Goal: Task Accomplishment & Management: Manage account settings

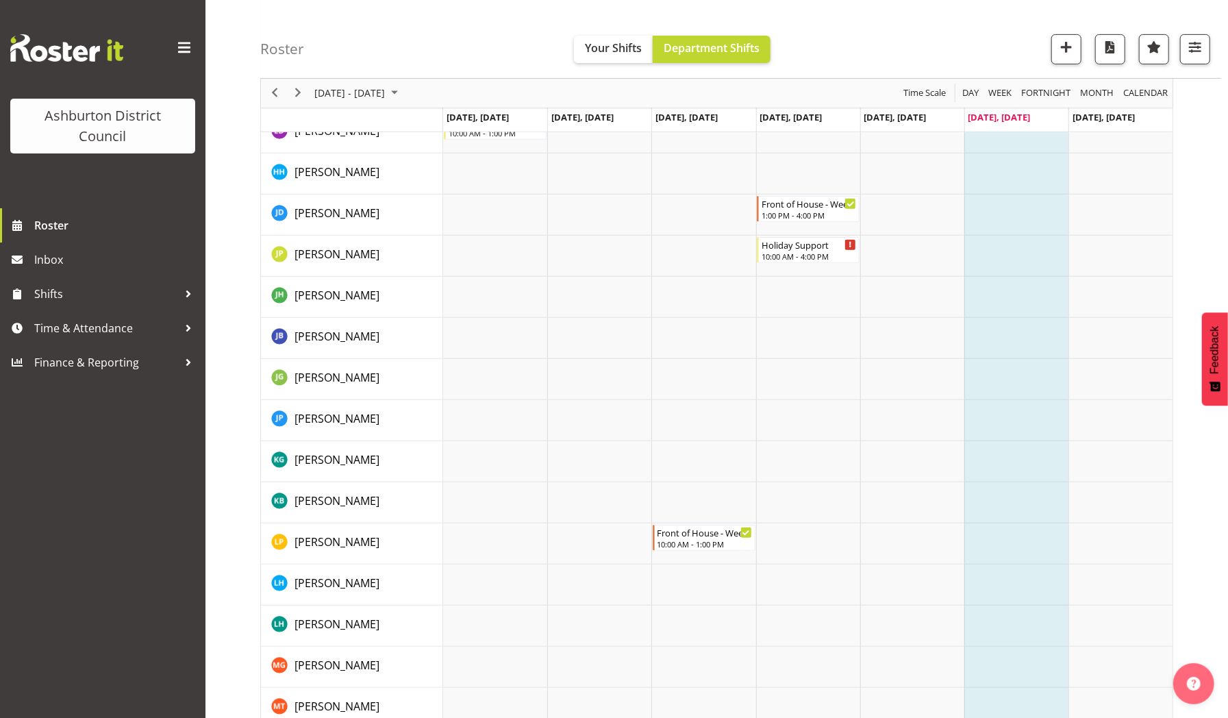
scroll to position [729, 0]
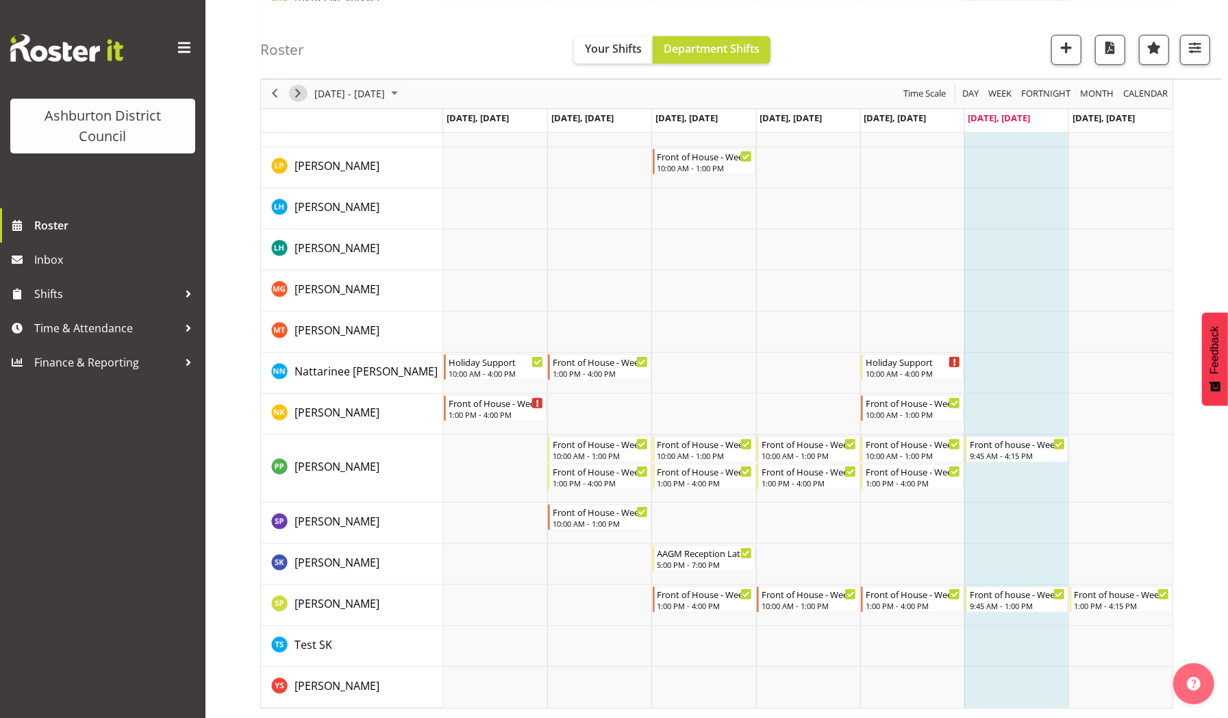
click at [299, 95] on span "Next" at bounding box center [298, 93] width 16 height 17
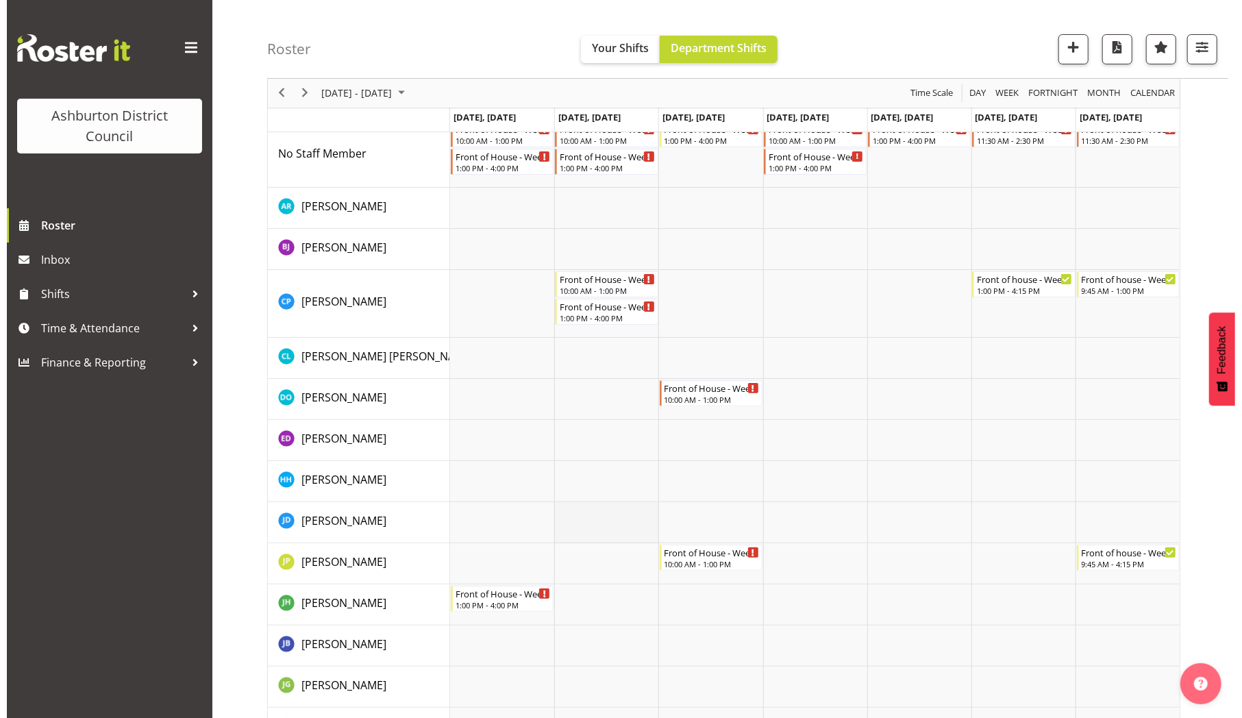
scroll to position [10, 0]
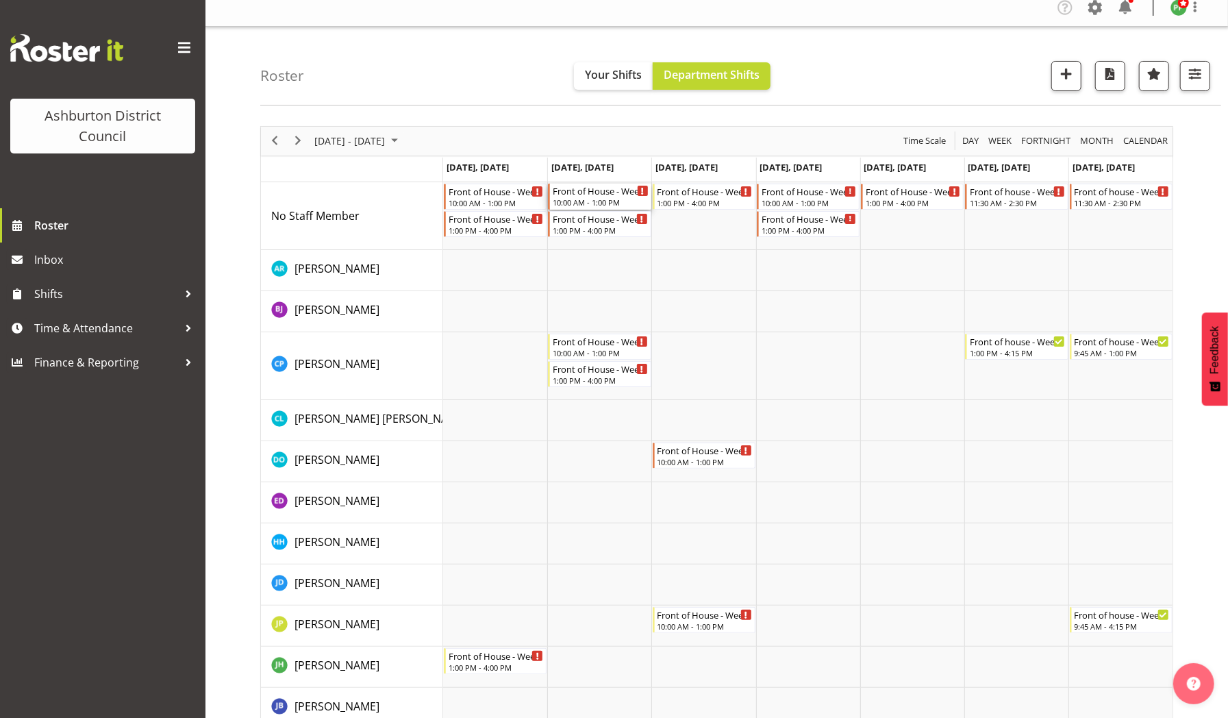
click at [597, 192] on div "Front of House - Weekday" at bounding box center [600, 191] width 95 height 14
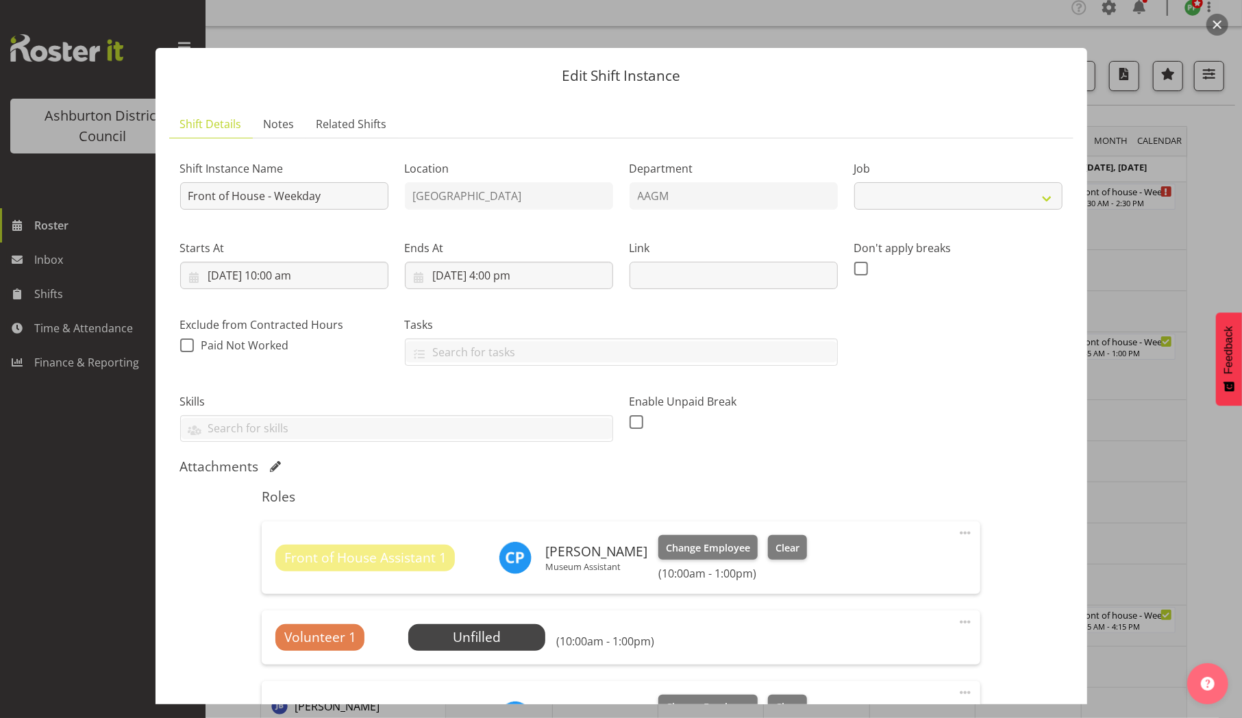
select select "10103"
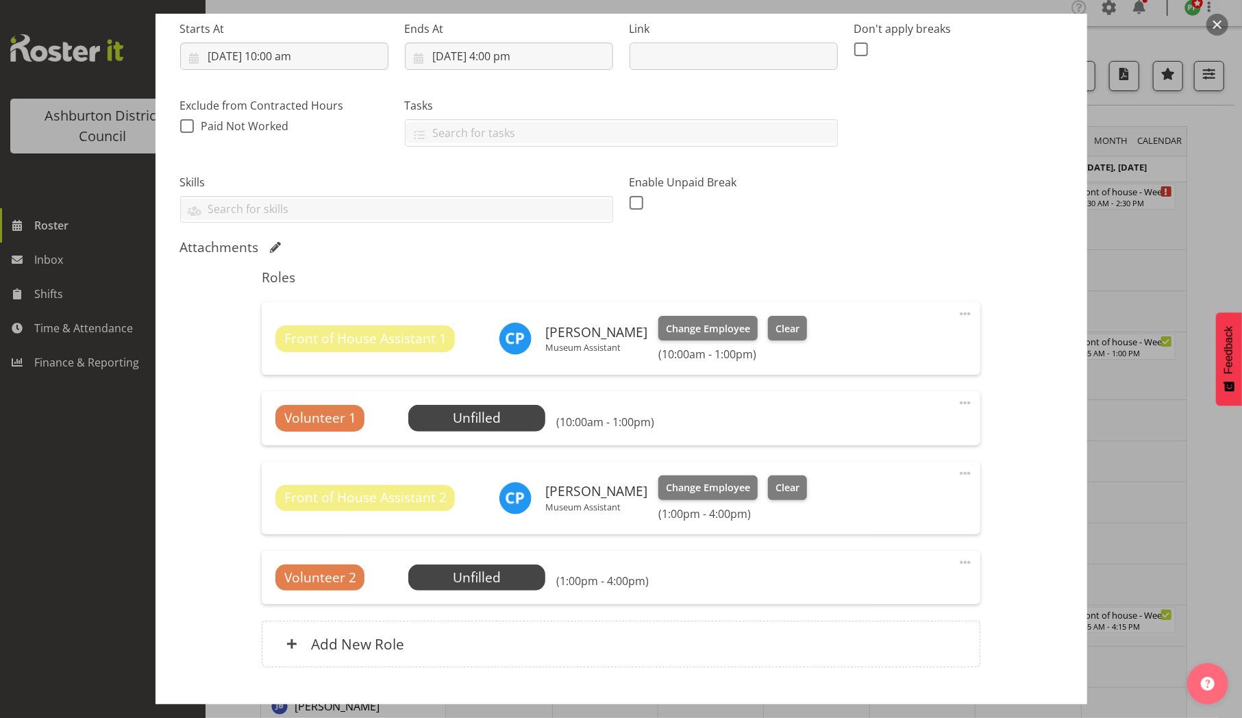
scroll to position [229, 0]
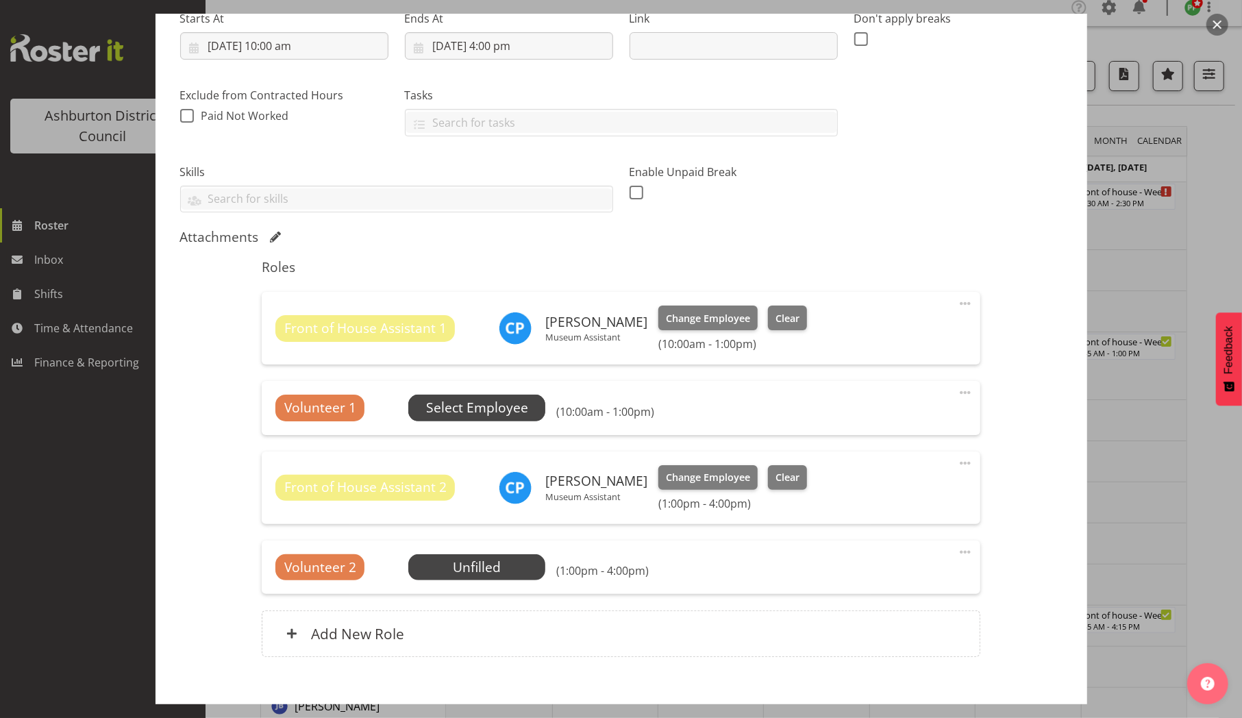
click at [475, 407] on span "Select Employee" at bounding box center [477, 408] width 102 height 20
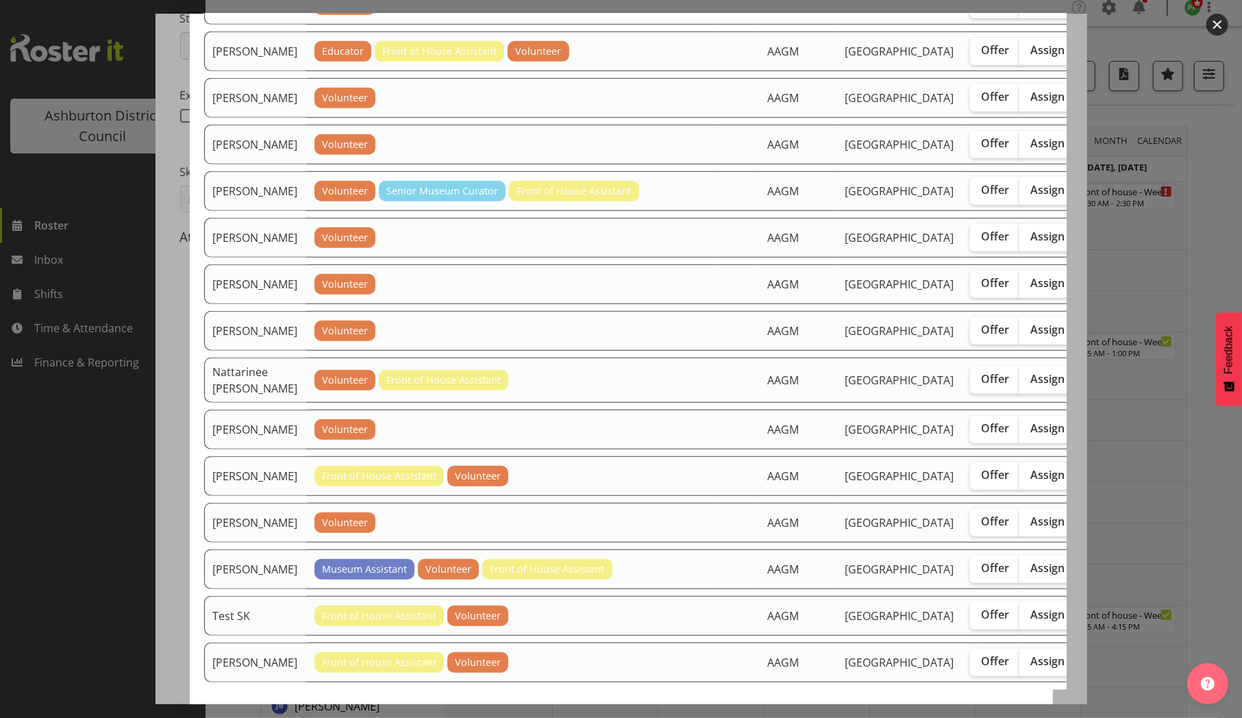
scroll to position [651, 0]
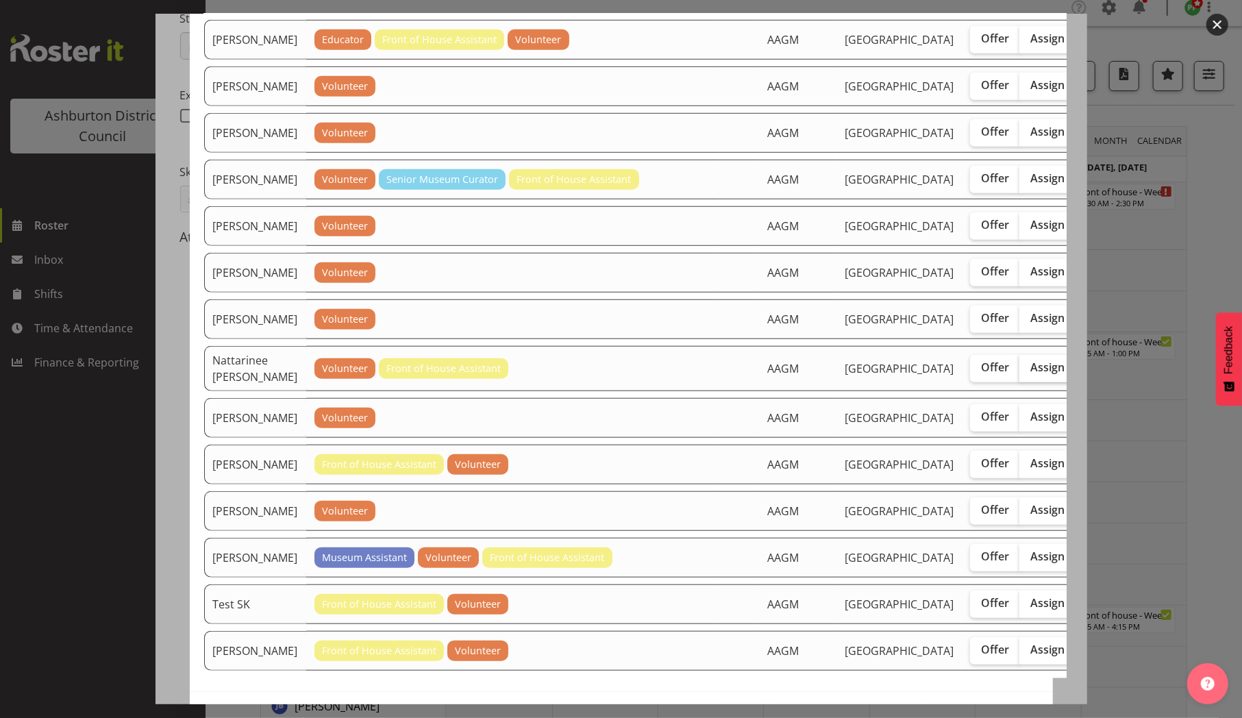
click at [1030, 374] on span "Assign" at bounding box center [1047, 367] width 34 height 14
click at [1019, 372] on input "Assign" at bounding box center [1023, 367] width 9 height 9
checkbox input "true"
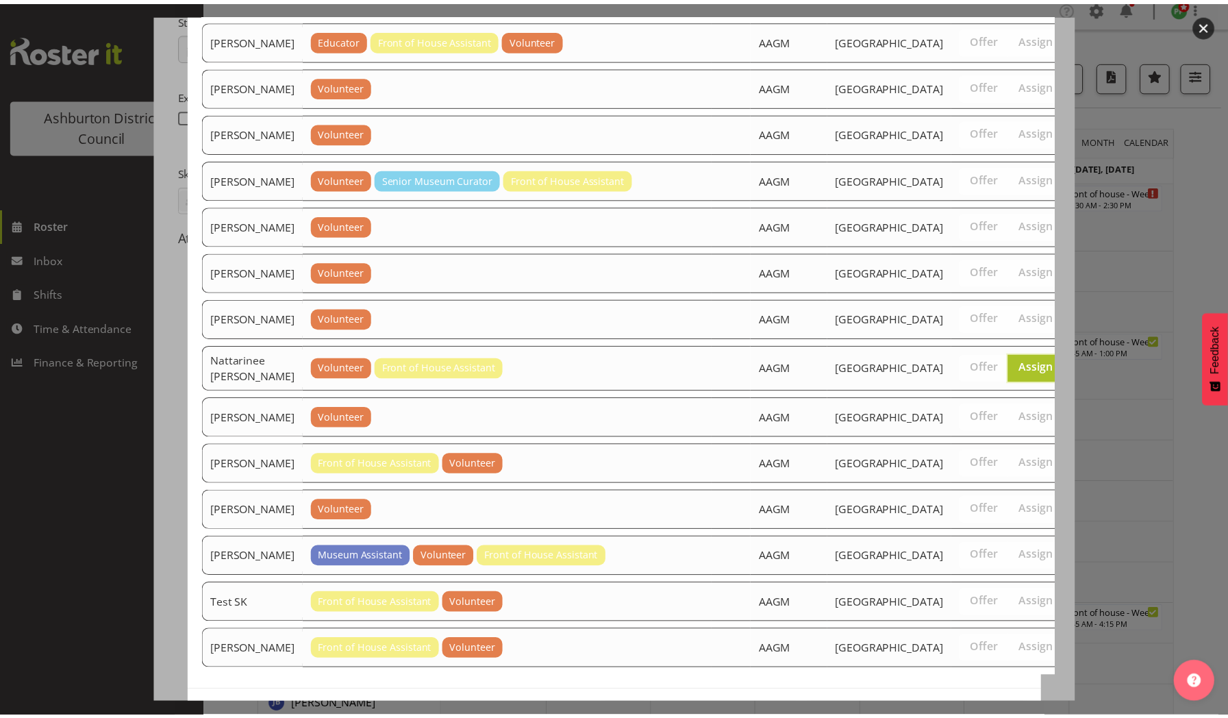
scroll to position [866, 0]
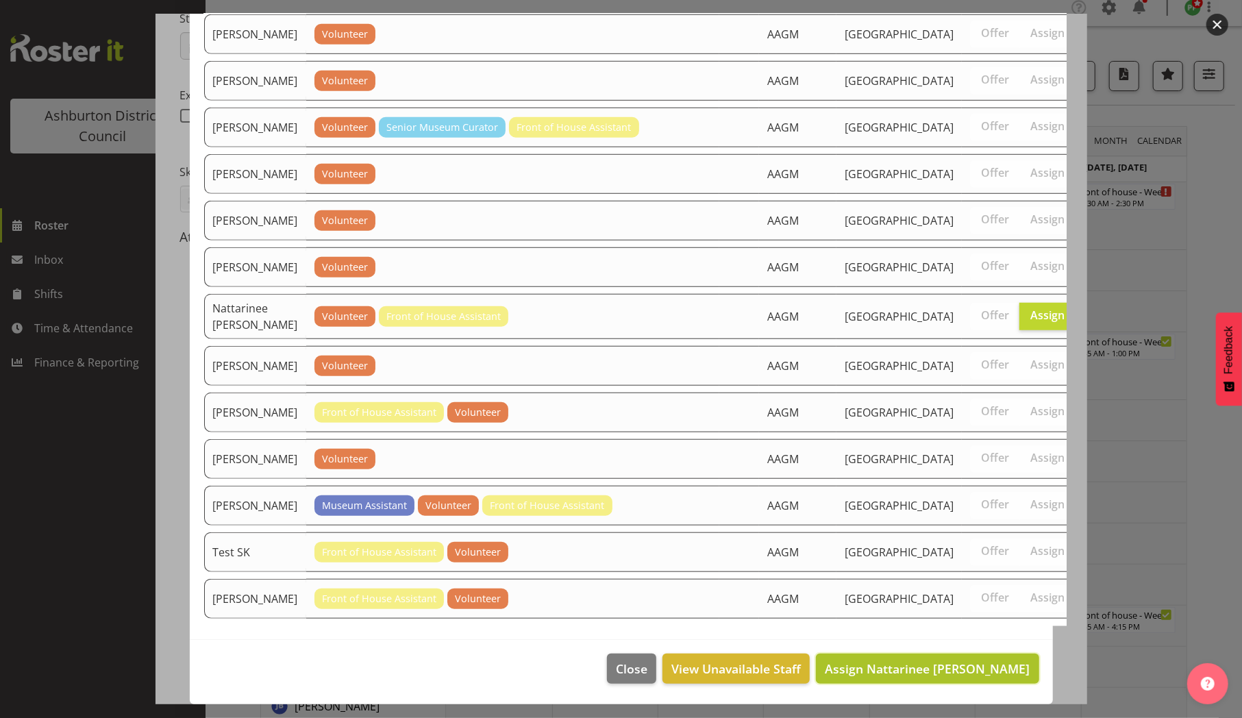
click at [866, 666] on span "Assign Nattarinee [PERSON_NAME]" at bounding box center [927, 668] width 205 height 16
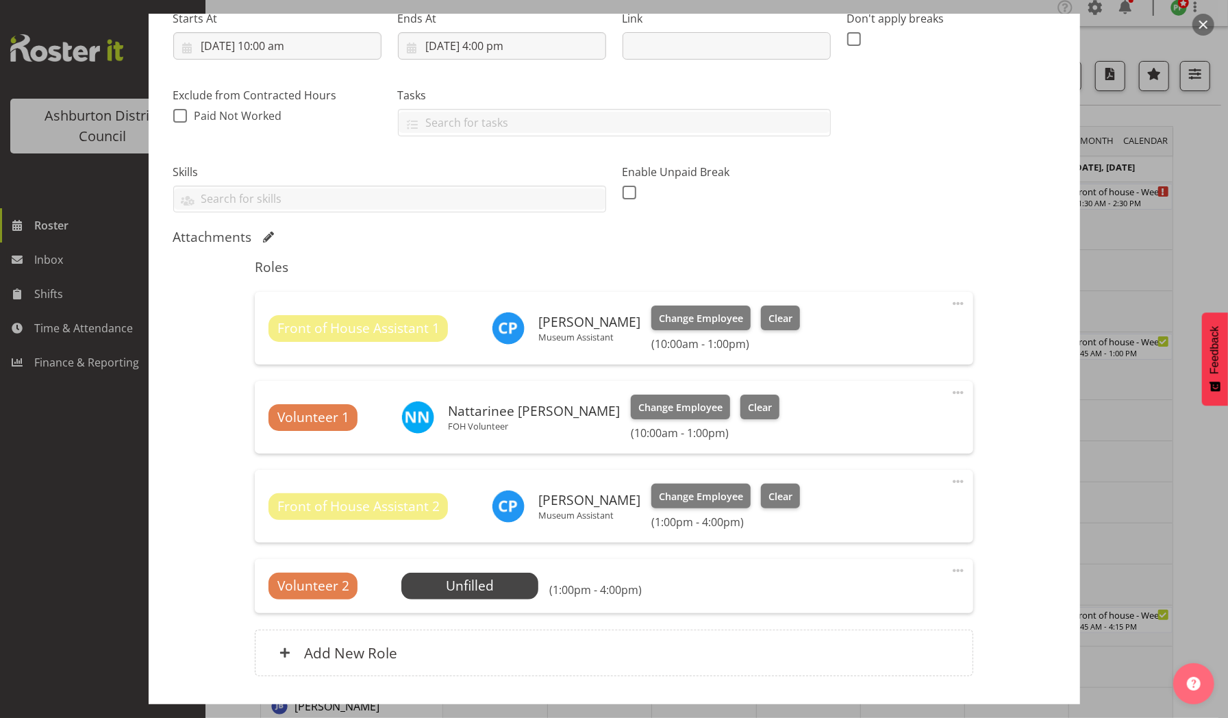
scroll to position [321, 0]
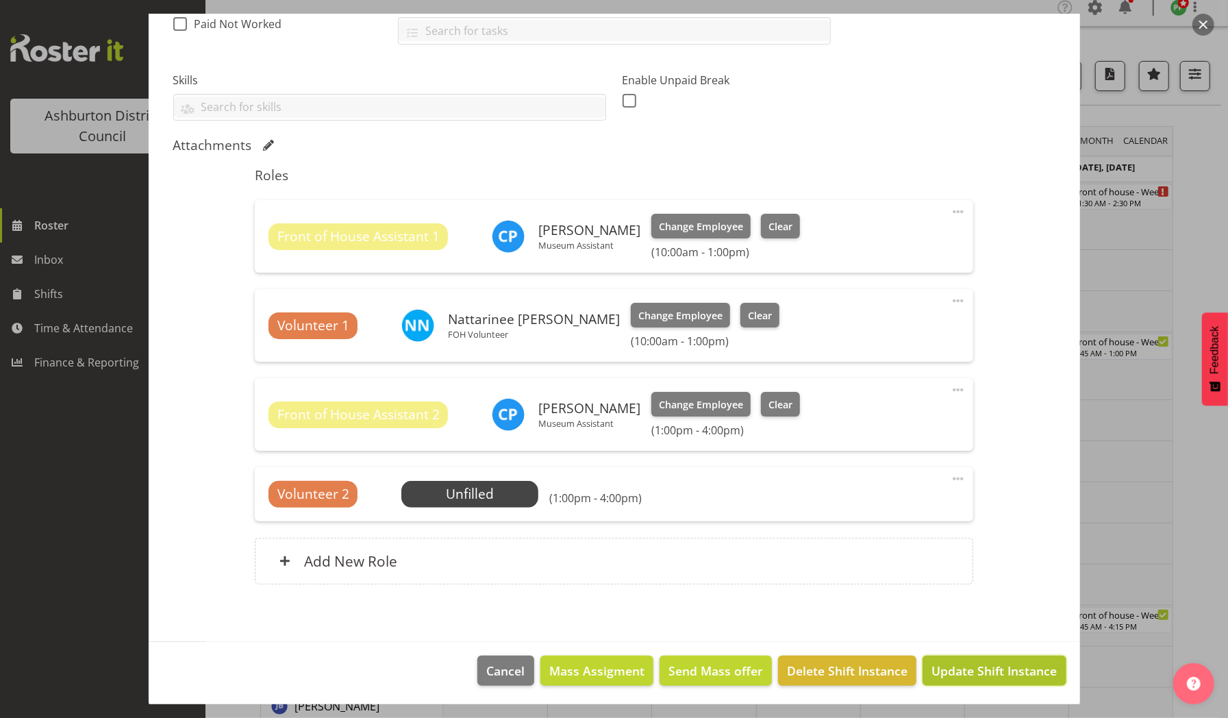
click at [943, 668] on span "Update Shift Instance" at bounding box center [993, 671] width 125 height 18
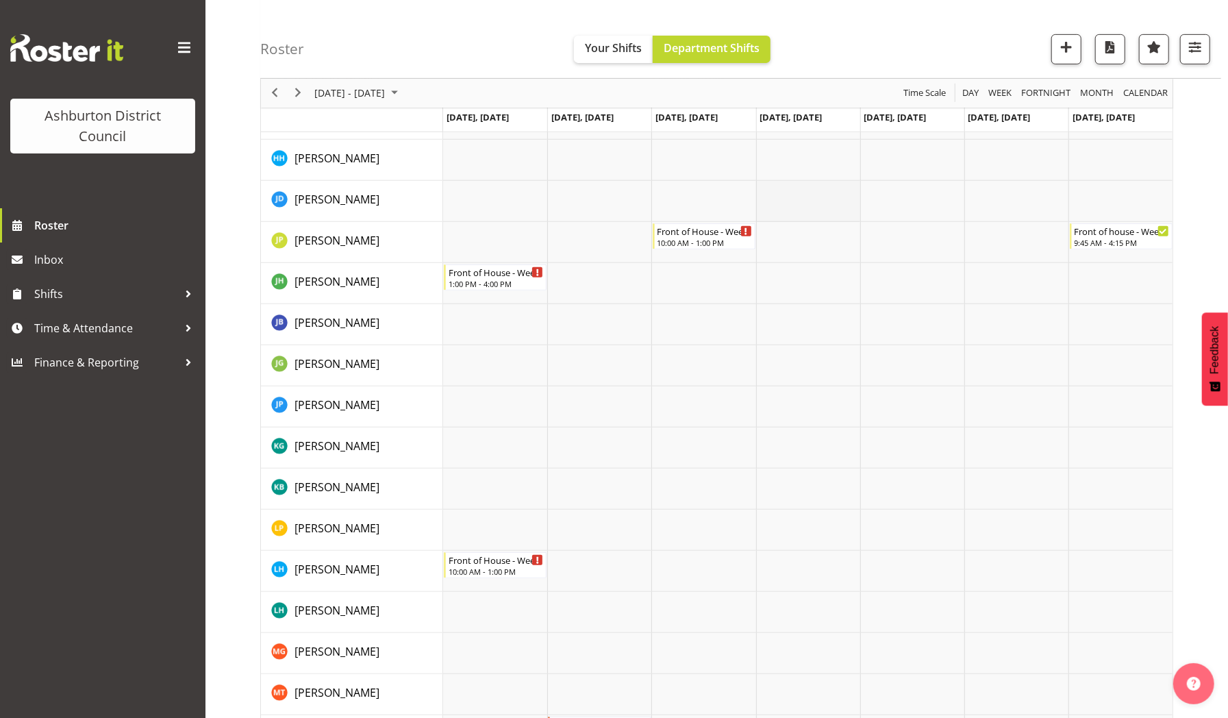
scroll to position [756, 0]
